Goal: Find contact information: Find contact information

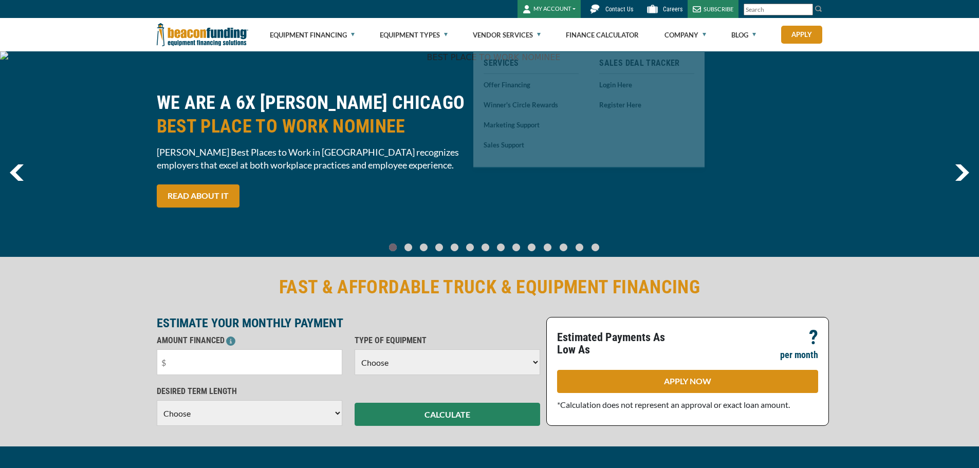
click at [621, 11] on span "Contact Us" at bounding box center [620, 9] width 28 height 7
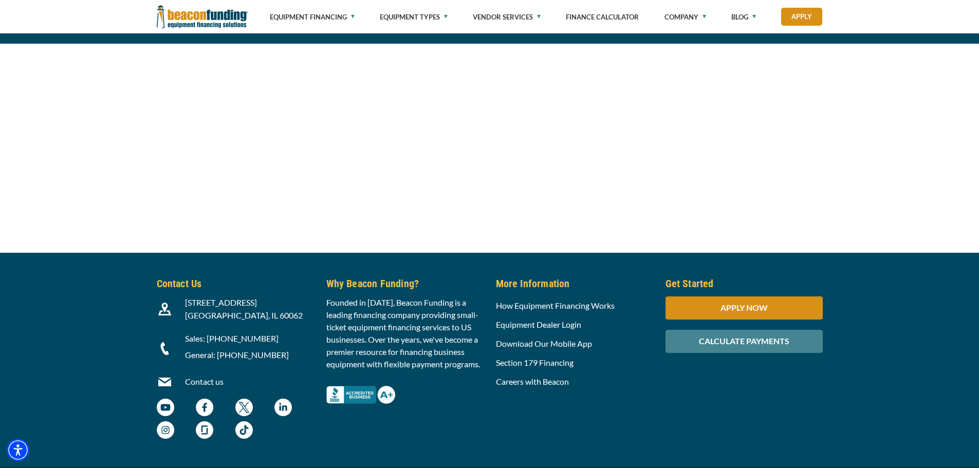
scroll to position [1074, 0]
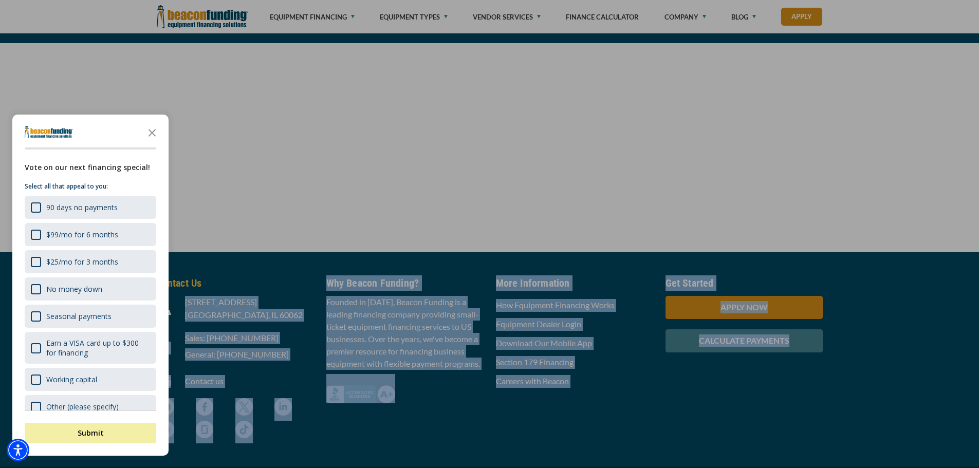
drag, startPoint x: 187, startPoint y: 301, endPoint x: 267, endPoint y: 310, distance: 80.7
click at [267, 310] on div at bounding box center [489, 234] width 979 height 468
